Goal: Information Seeking & Learning: Learn about a topic

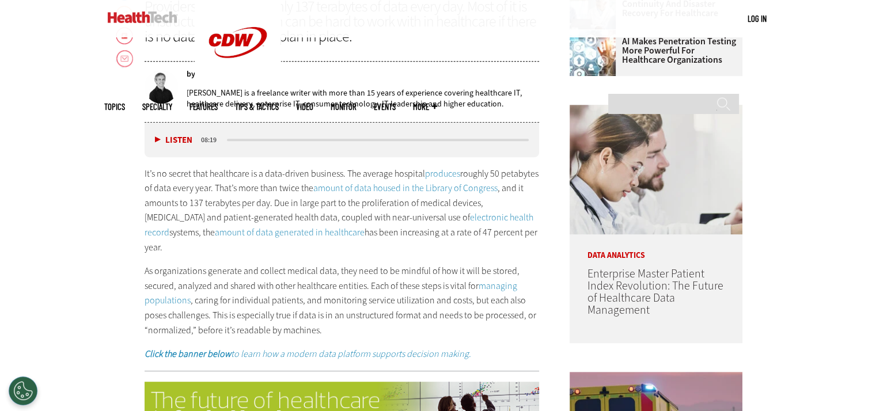
scroll to position [572, 0]
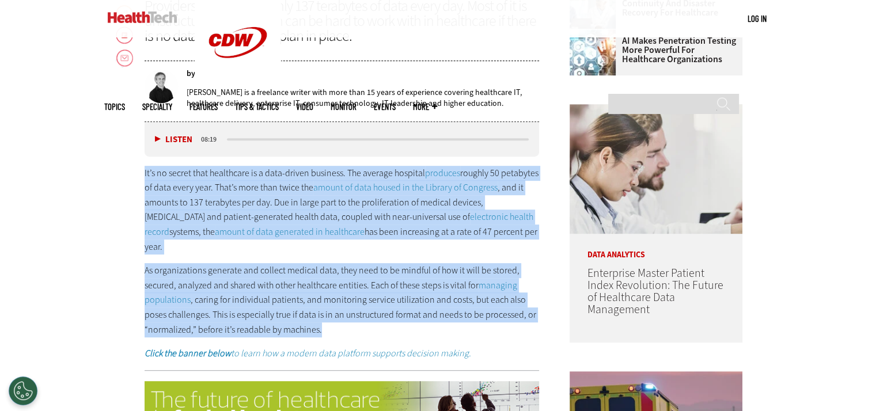
drag, startPoint x: 145, startPoint y: 171, endPoint x: 393, endPoint y: 312, distance: 285.2
click at [393, 312] on div "It’s no secret that healthcare is a data-driven business. The average hospital …" at bounding box center [342, 263] width 395 height 195
copy div "It’s no secret that healthcare is a data-driven business. The average hospital …"
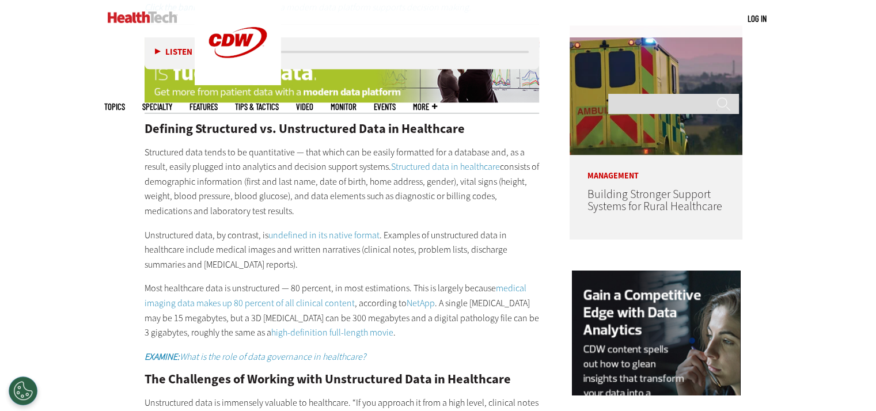
scroll to position [918, 0]
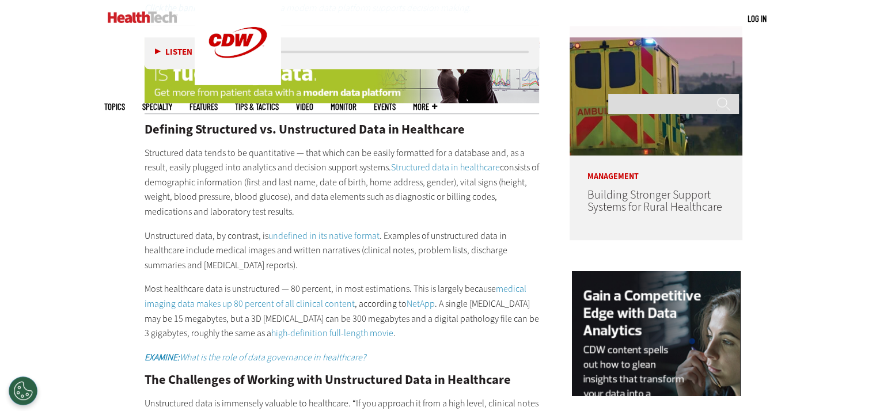
drag, startPoint x: 146, startPoint y: 136, endPoint x: 363, endPoint y: 194, distance: 224.1
click at [363, 194] on p "Structured data tends to be quantitative — that which can be easily formatted f…" at bounding box center [342, 183] width 395 height 74
copy p "Structured data tends to be quantitative — that which can be easily formatted f…"
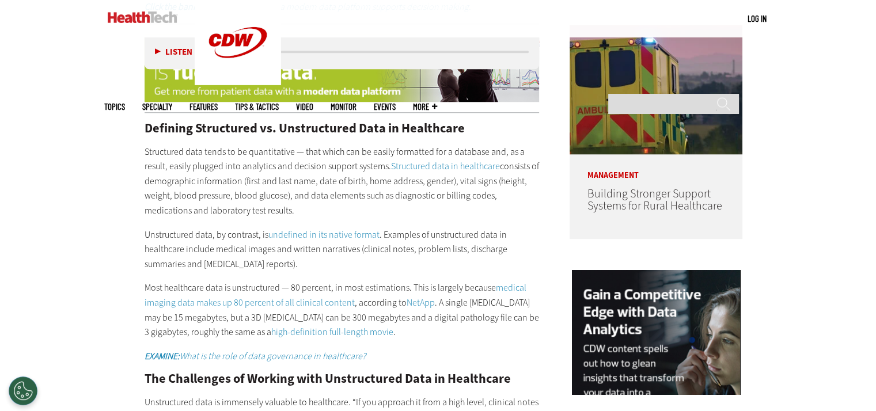
scroll to position [1148, 0]
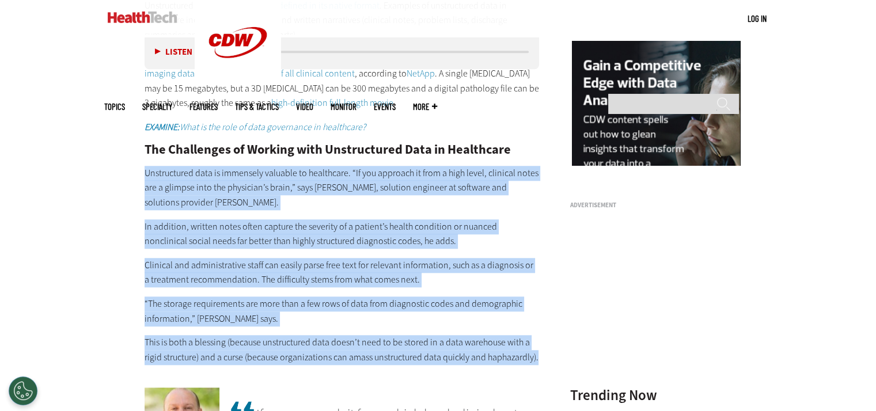
drag, startPoint x: 145, startPoint y: 156, endPoint x: 540, endPoint y: 336, distance: 433.7
copy div "Unstructured data is immensely valuable to healthcare. “If you approach it from…"
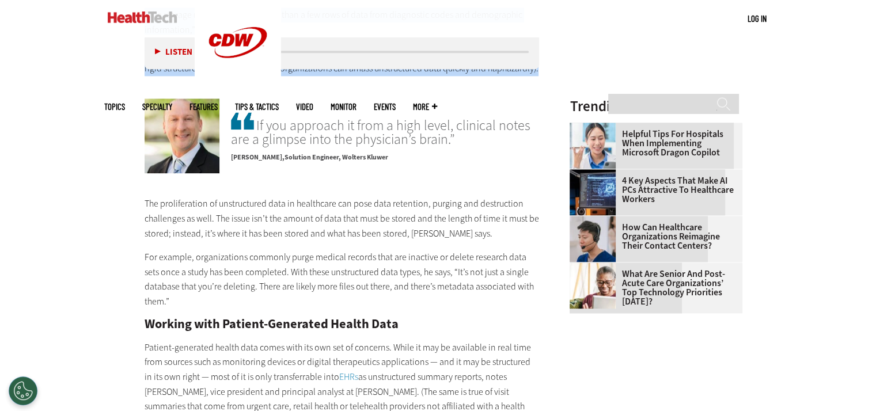
scroll to position [1436, 0]
